Goal: Transaction & Acquisition: Purchase product/service

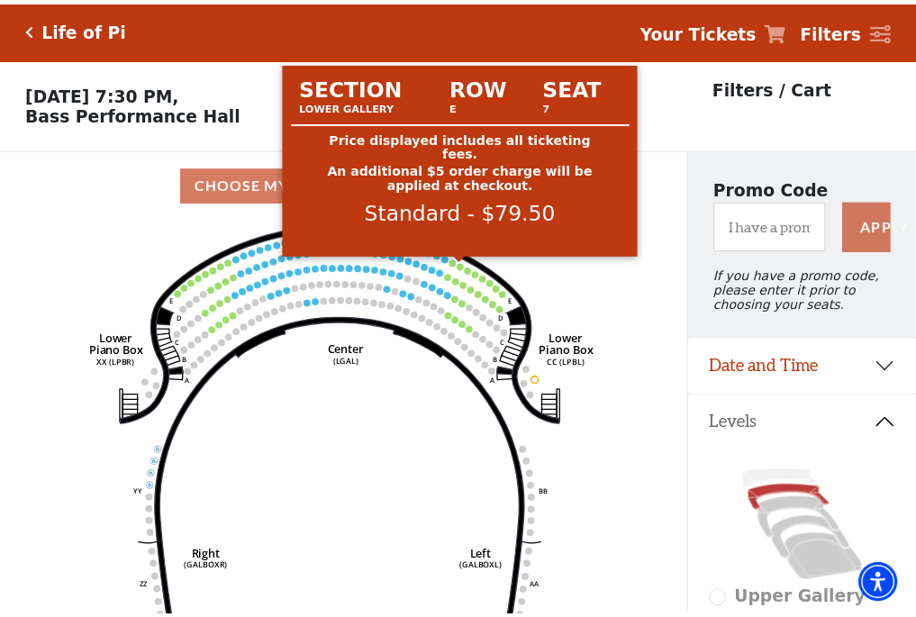
scroll to position [84, 0]
